Goal: Navigation & Orientation: Find specific page/section

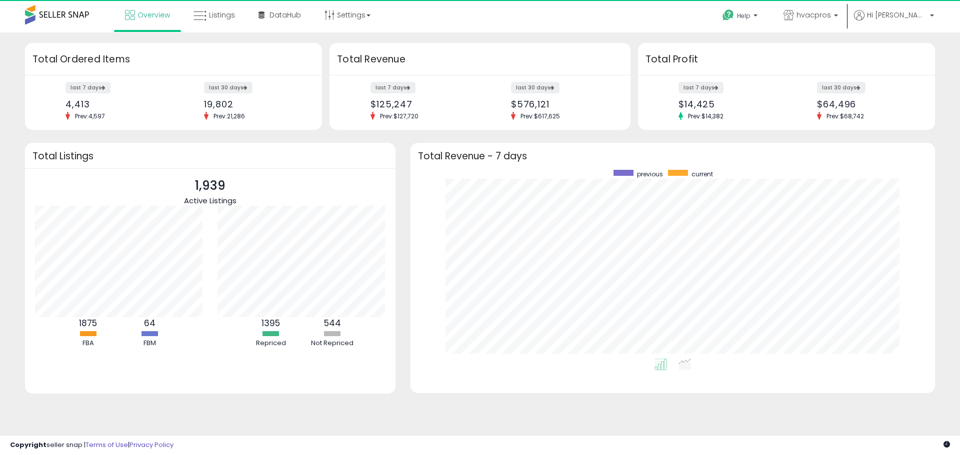
scroll to position [189, 504]
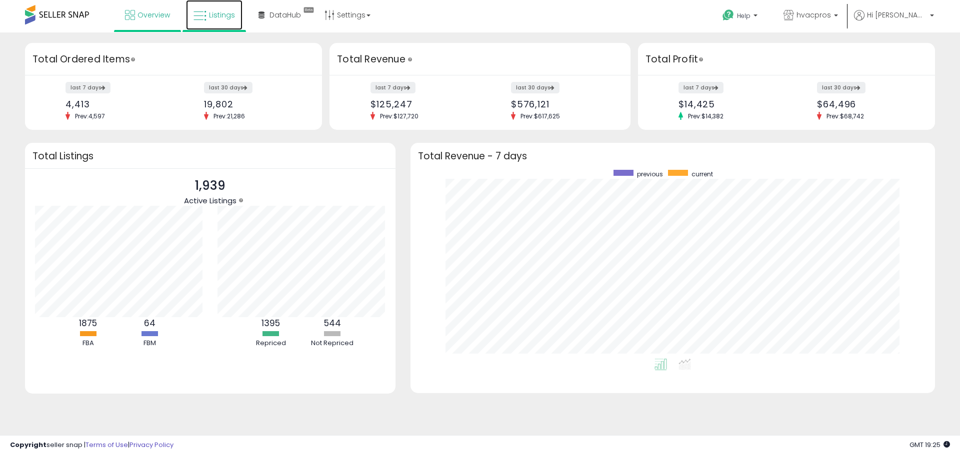
click at [211, 9] on link "Listings" at bounding box center [214, 15] width 56 height 30
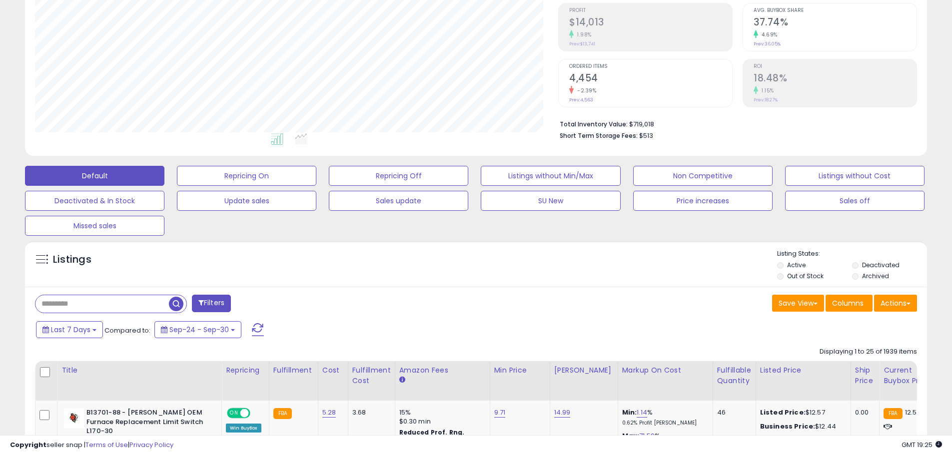
scroll to position [149, 0]
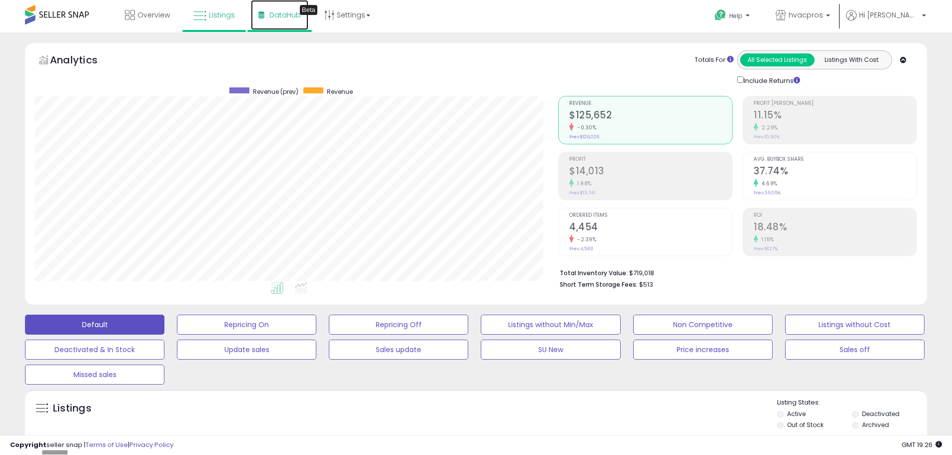
click at [295, 16] on span "DataHub" at bounding box center [284, 15] width 31 height 10
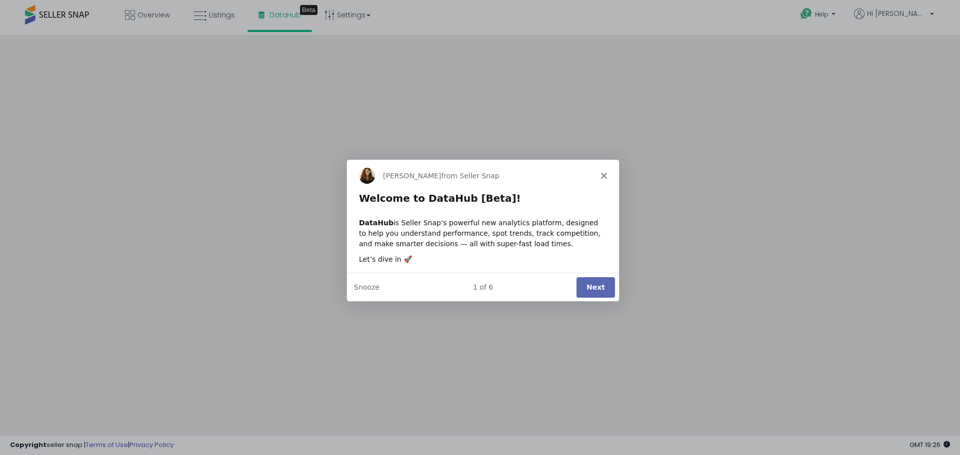
click at [602, 175] on icon "Close" at bounding box center [603, 175] width 6 height 6
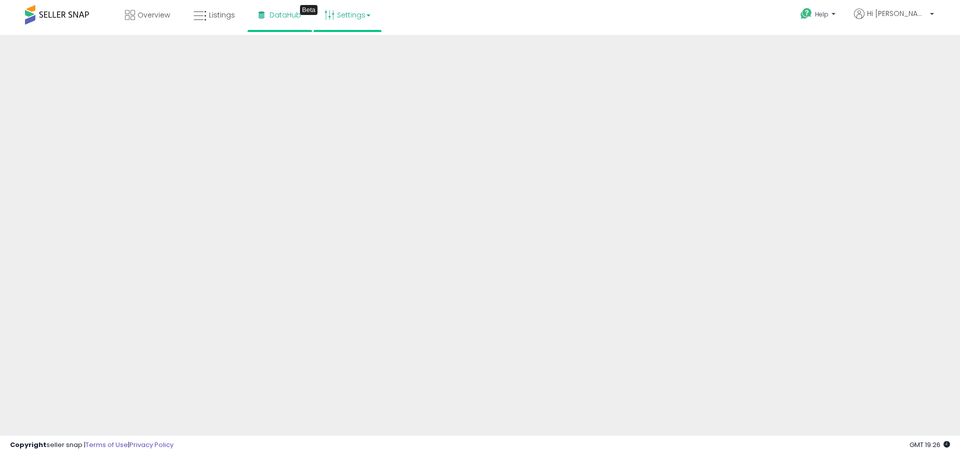
click at [356, 18] on link "Settings" at bounding box center [347, 15] width 61 height 30
click at [344, 80] on link "User settings" at bounding box center [347, 76] width 42 height 9
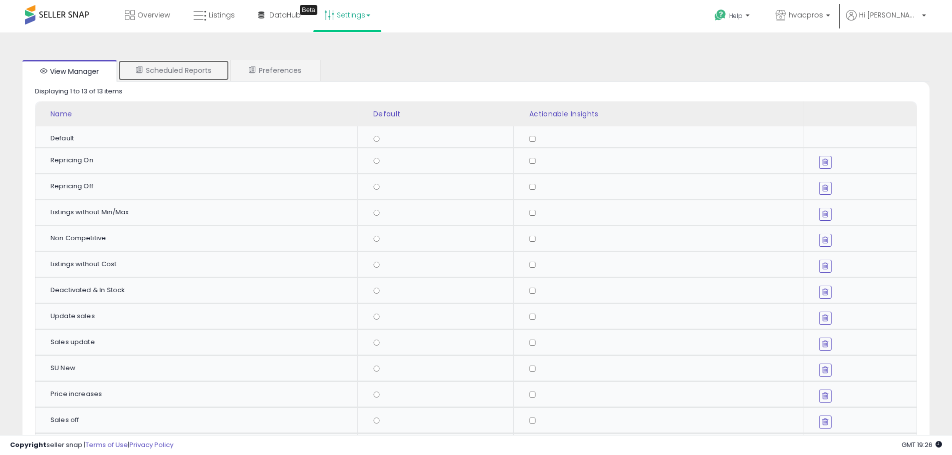
click at [175, 72] on link "Scheduled Reports" at bounding box center [173, 70] width 111 height 21
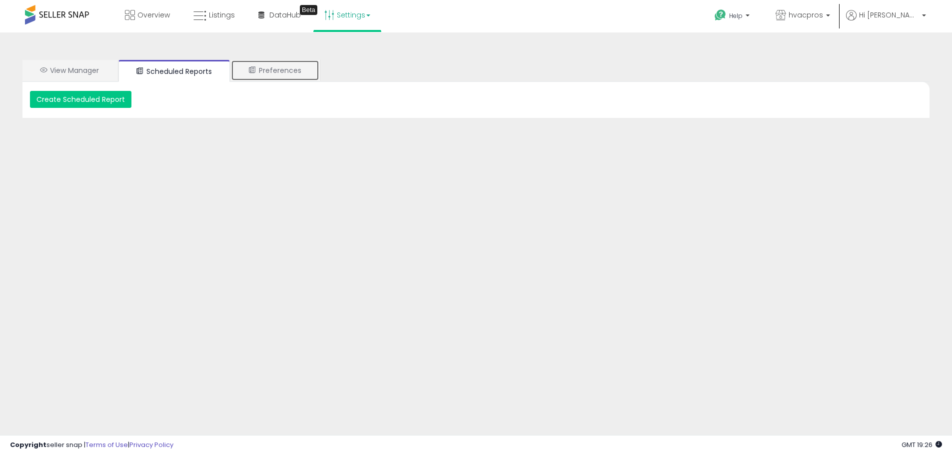
click at [281, 72] on link "Preferences" at bounding box center [275, 70] width 88 height 21
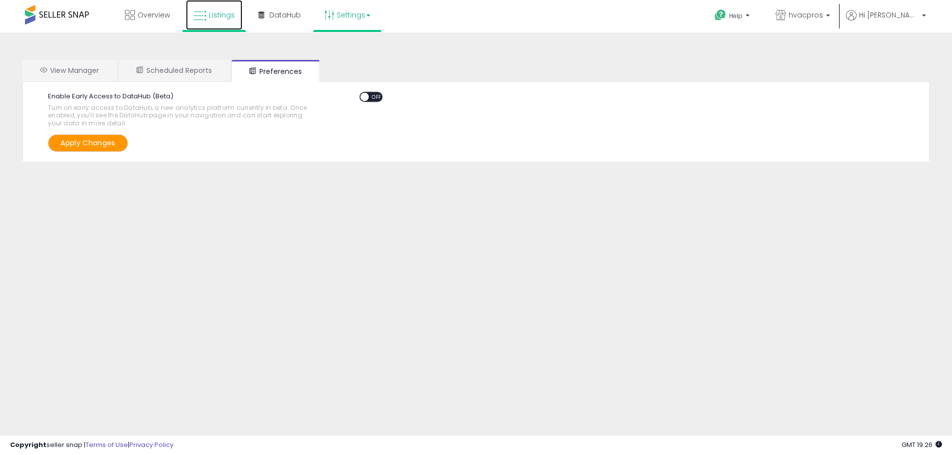
click at [231, 18] on span "Listings" at bounding box center [222, 15] width 26 height 10
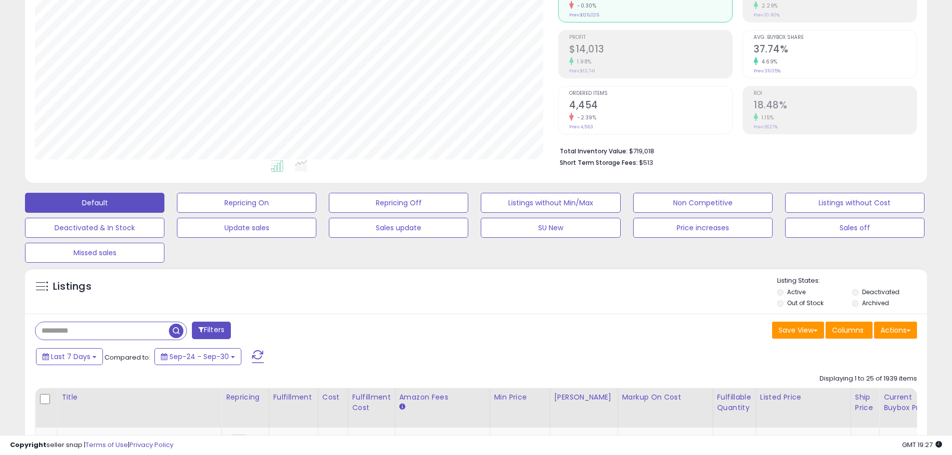
scroll to position [125, 0]
